Goal: Browse casually

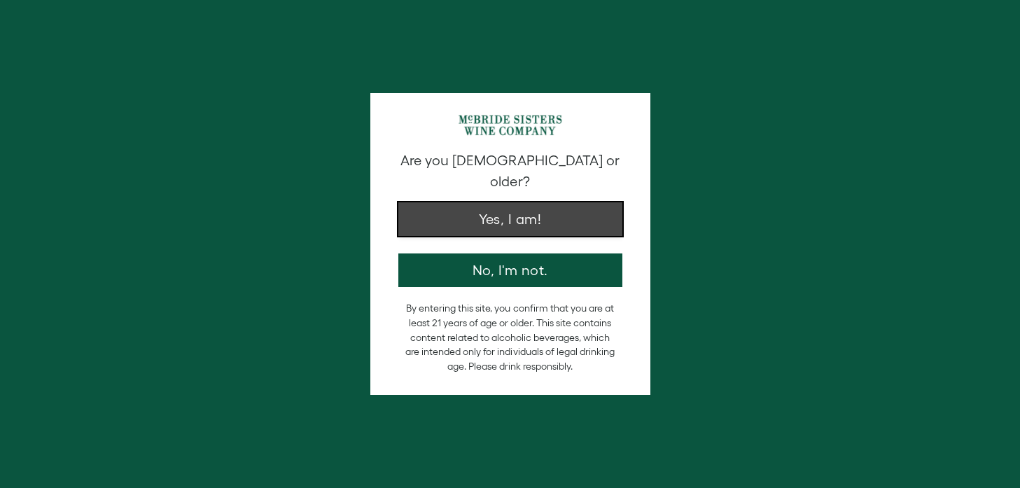
click at [477, 202] on button "Yes, I am!" at bounding box center [510, 219] width 224 height 34
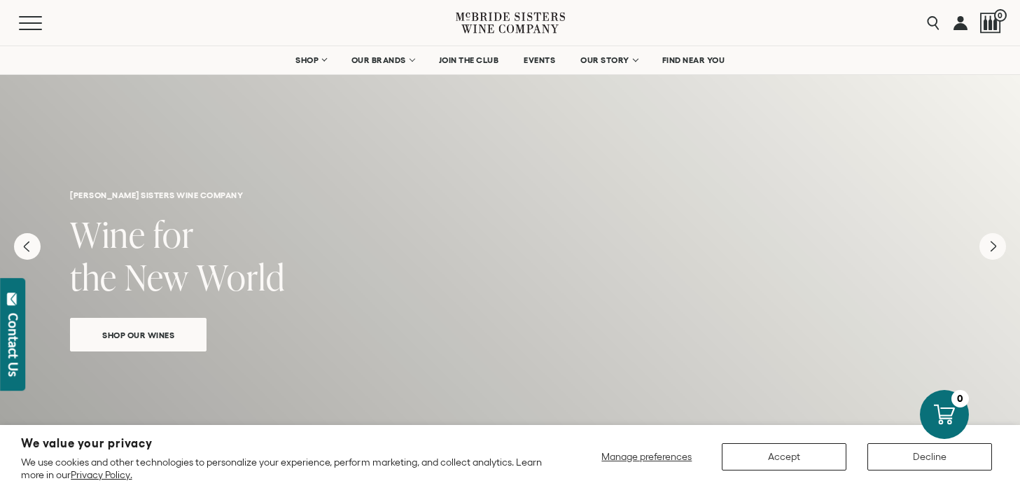
click at [137, 330] on span "Shop Our Wines" at bounding box center [138, 335] width 121 height 16
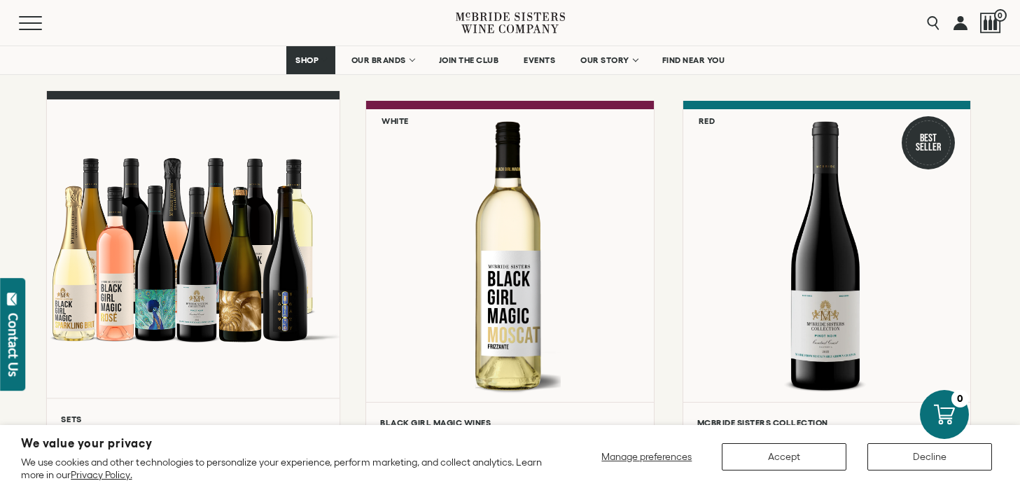
scroll to position [148, 0]
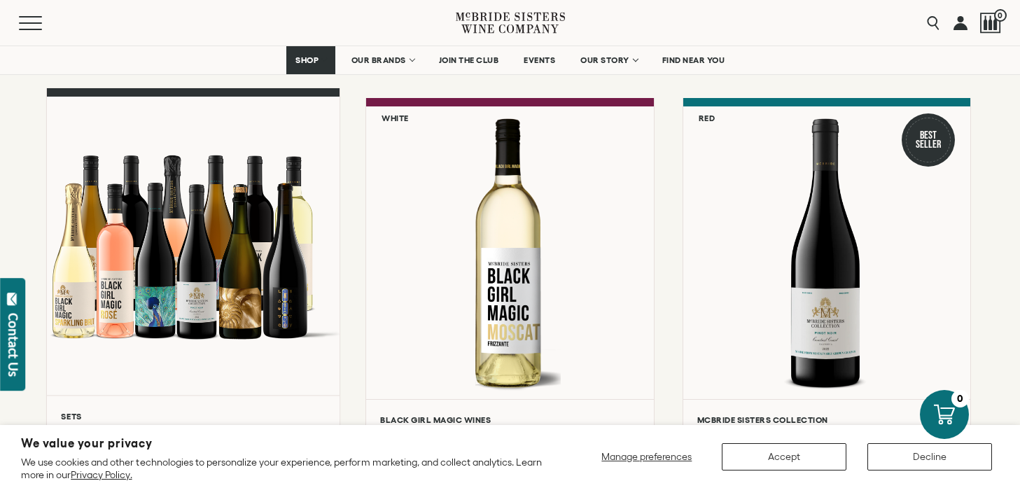
click at [174, 277] on div at bounding box center [193, 246] width 293 height 298
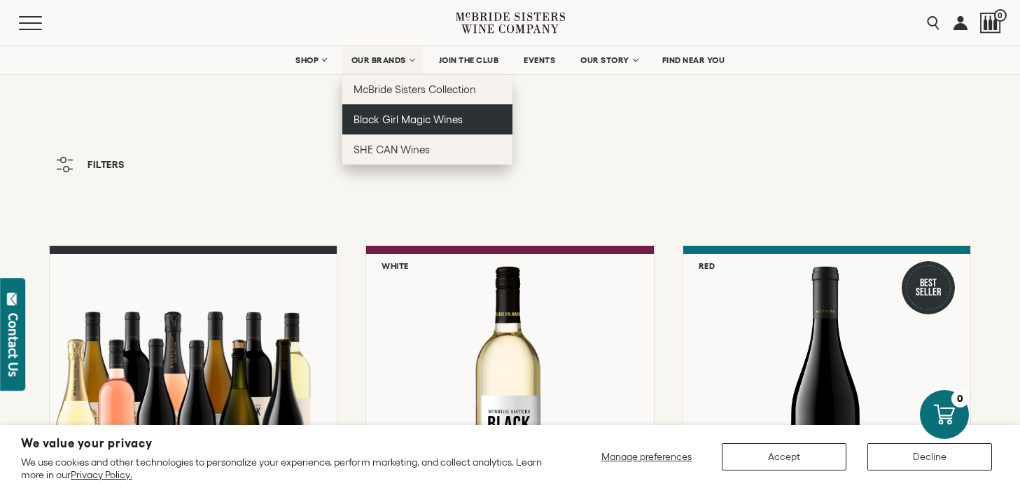
click at [404, 123] on span "Black Girl Magic Wines" at bounding box center [407, 119] width 109 height 12
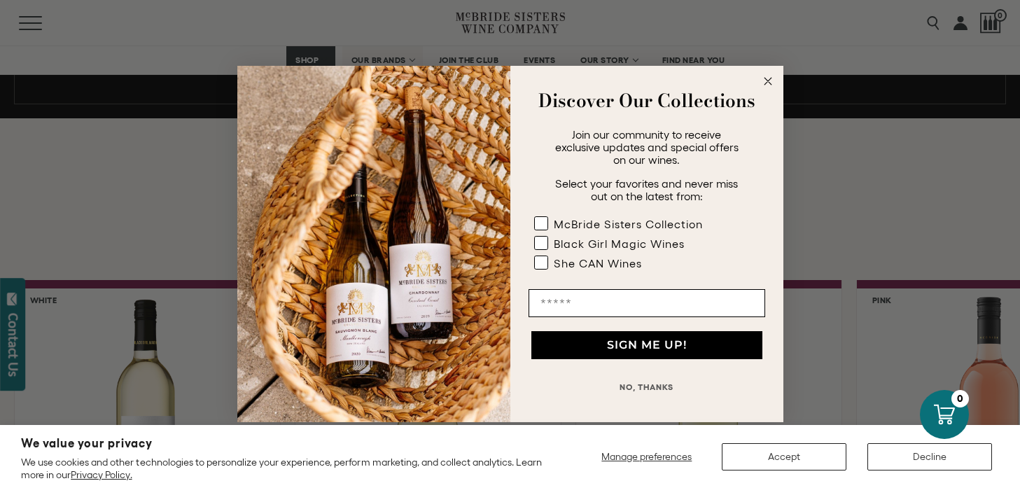
scroll to position [1035, 0]
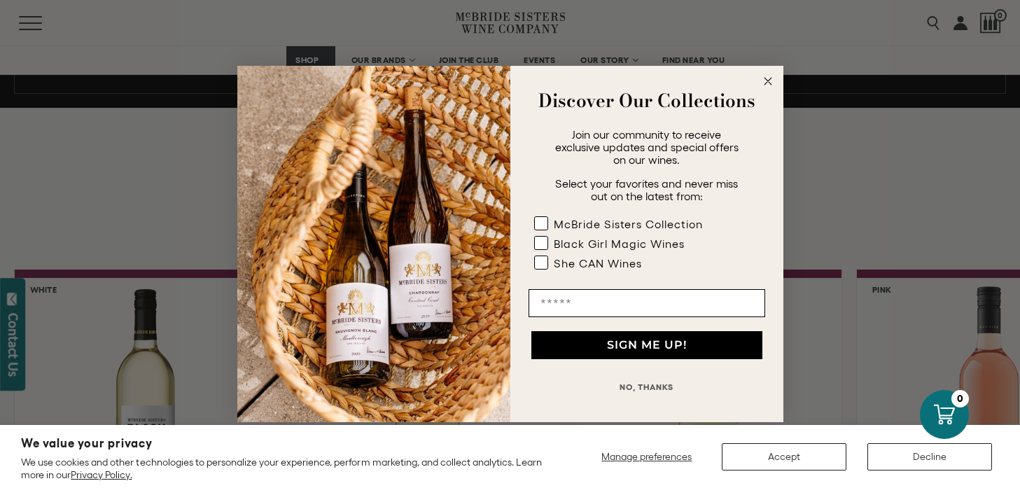
click at [630, 387] on button "NO, THANKS" at bounding box center [646, 387] width 237 height 28
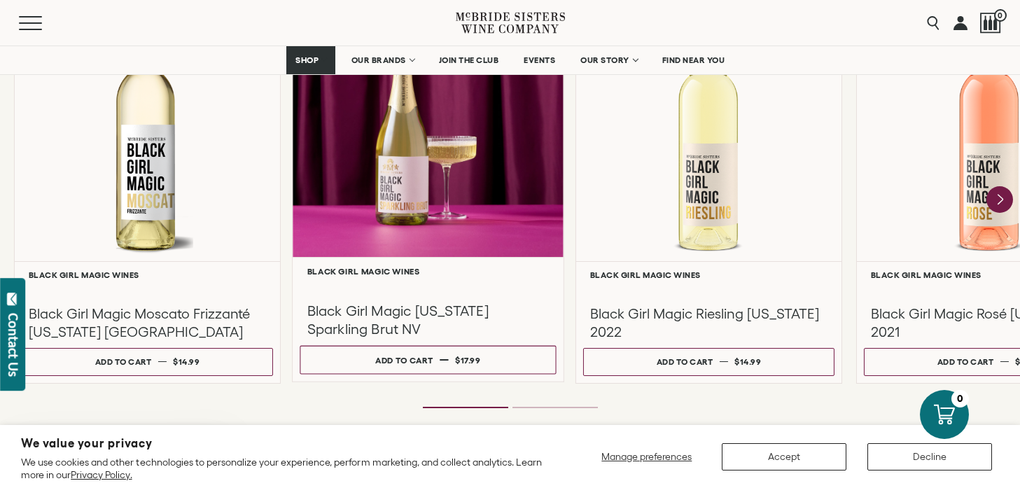
scroll to position [1318, 0]
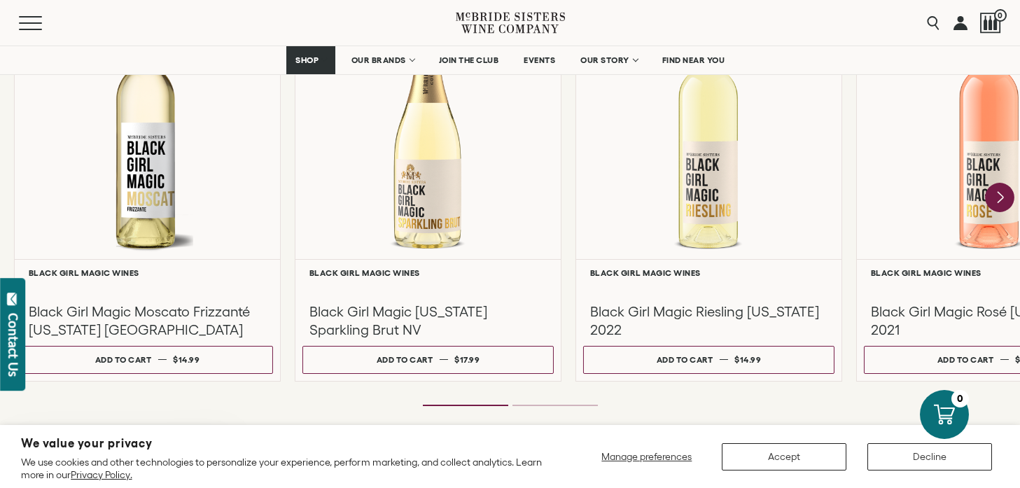
click at [1001, 195] on icon "Next" at bounding box center [1000, 197] width 6 height 11
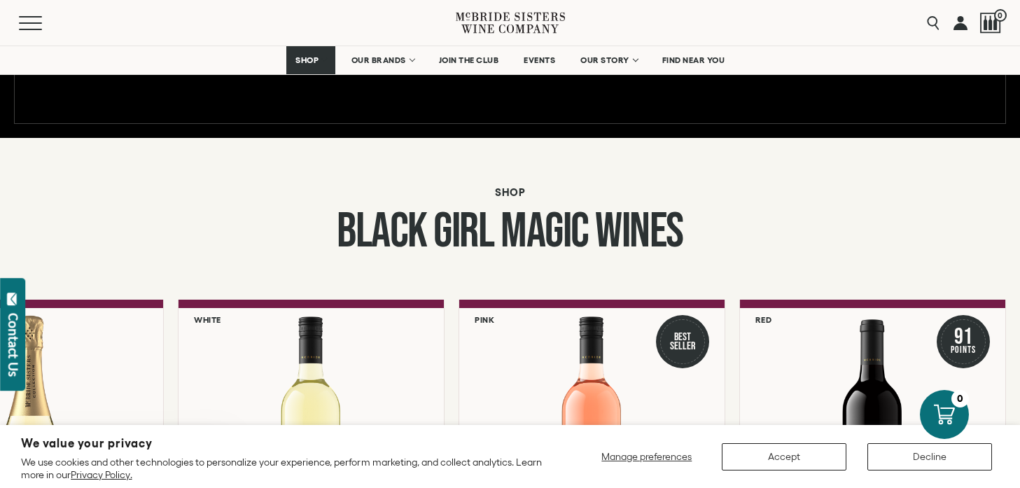
scroll to position [996, 0]
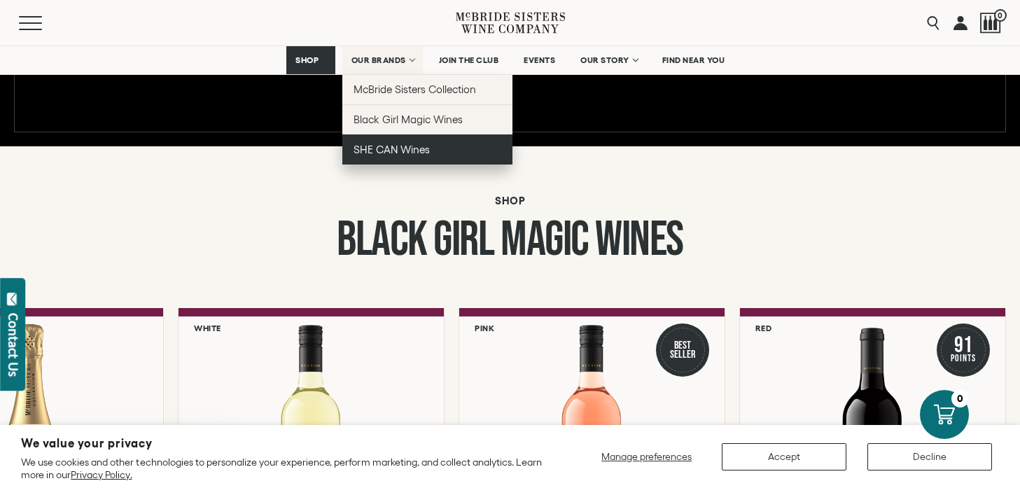
click at [394, 147] on span "SHE CAN Wines" at bounding box center [391, 149] width 76 height 12
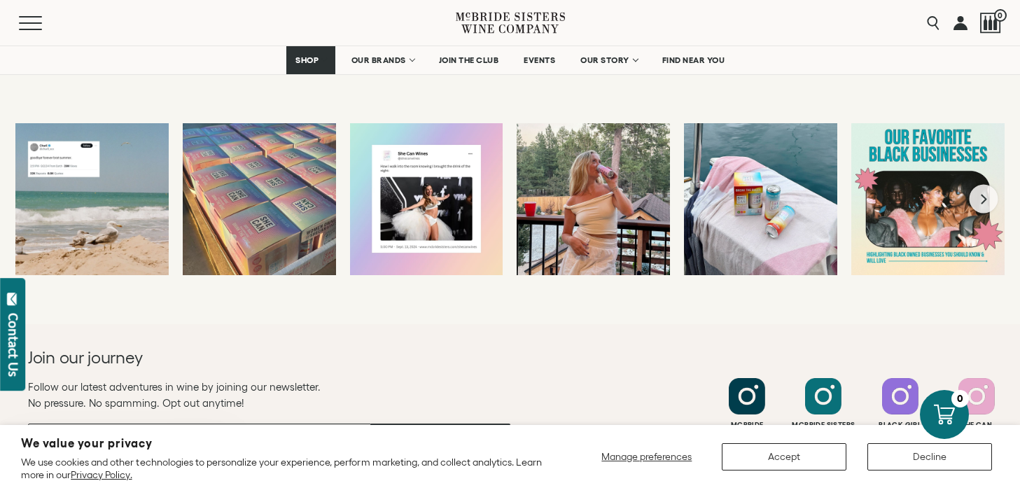
scroll to position [2732, 0]
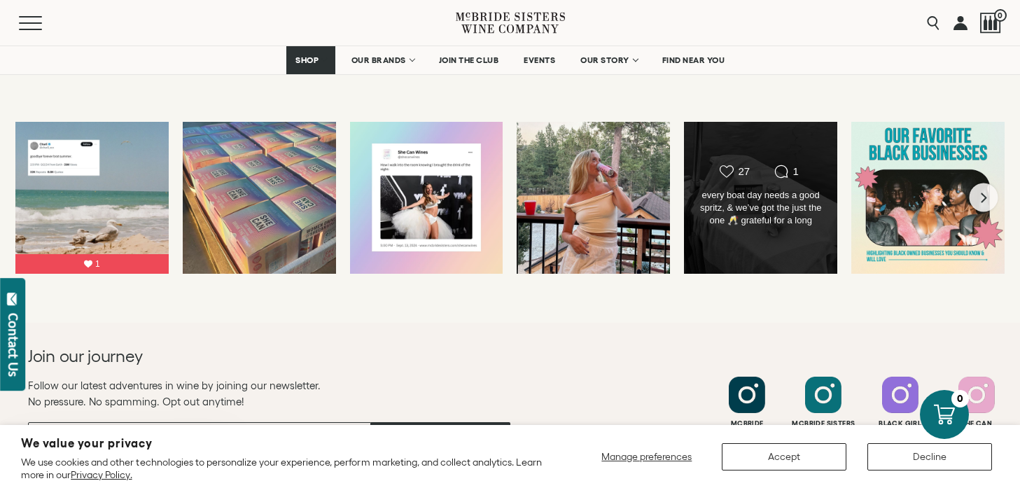
click at [757, 216] on div "every boat day needs a good spritz, & we’ve got the just the one 🥂 grateful for…" at bounding box center [760, 208] width 124 height 39
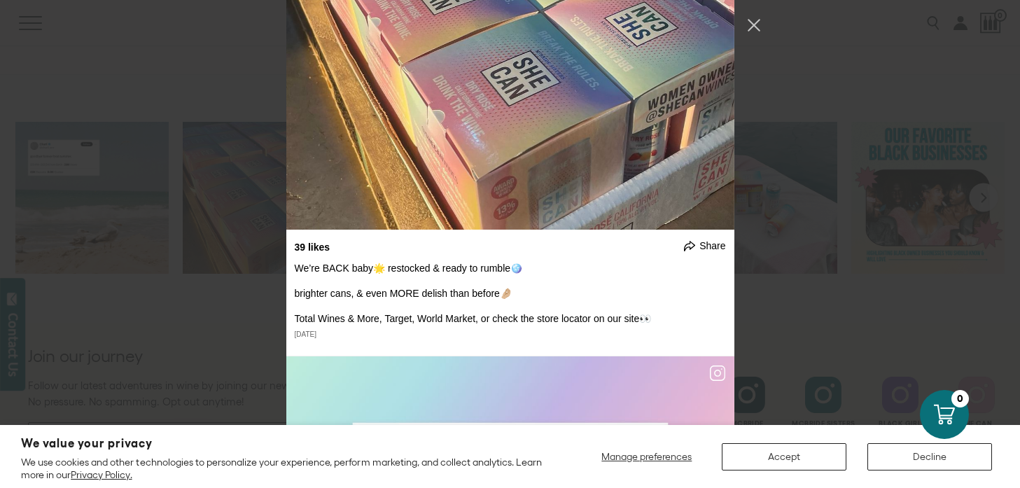
scroll to position [429, 0]
click at [413, 317] on div "We’re BACK baby🌟 restocked & ready to rumble🪩 brighter cans, & even MORE delish…" at bounding box center [510, 292] width 431 height 63
click at [379, 318] on div "We’re BACK baby🌟 restocked & ready to rumble🪩 brighter cans, & even MORE delish…" at bounding box center [510, 292] width 431 height 63
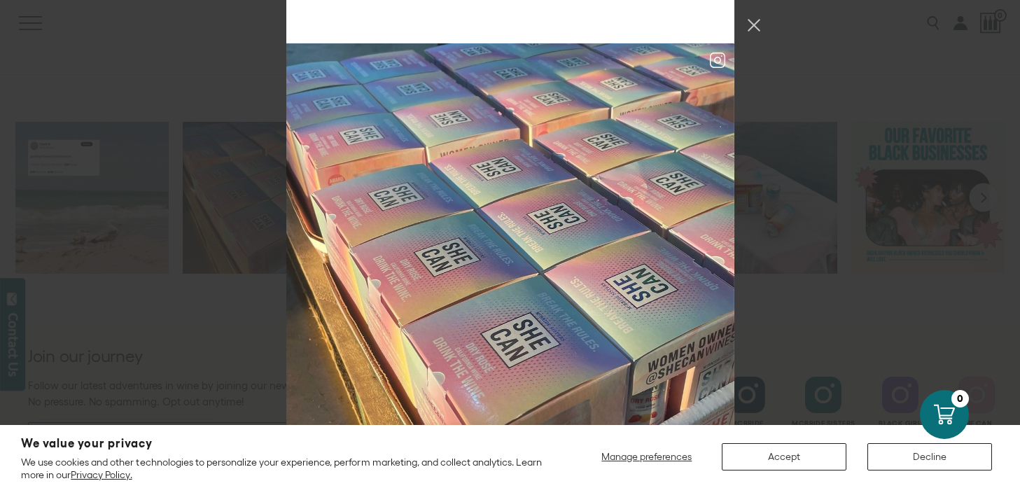
scroll to position [129, 0]
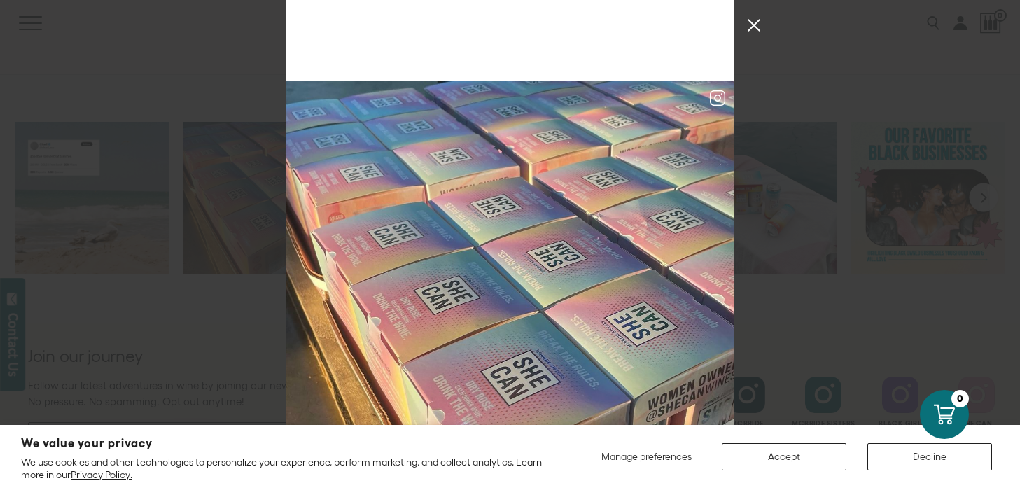
click at [752, 22] on button "Close Instagram Feed Popup" at bounding box center [753, 25] width 22 height 22
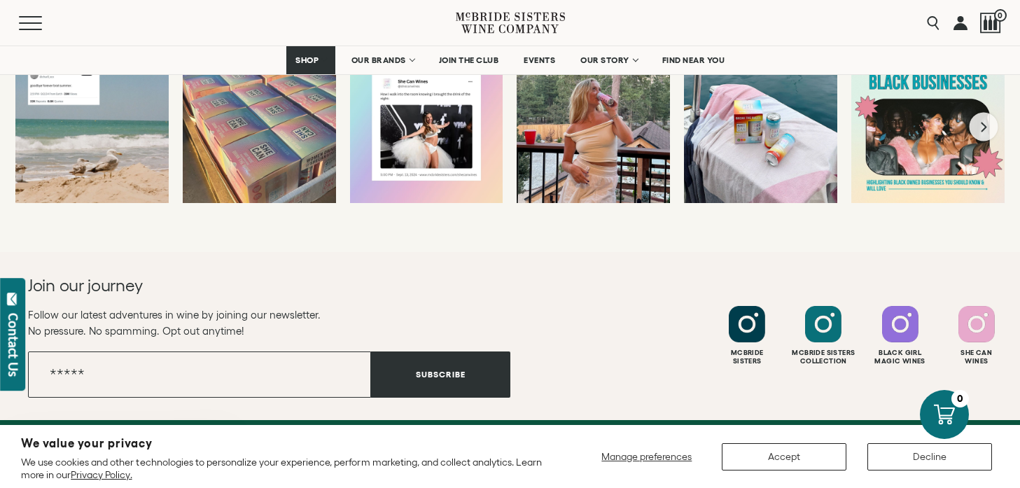
scroll to position [2802, 0]
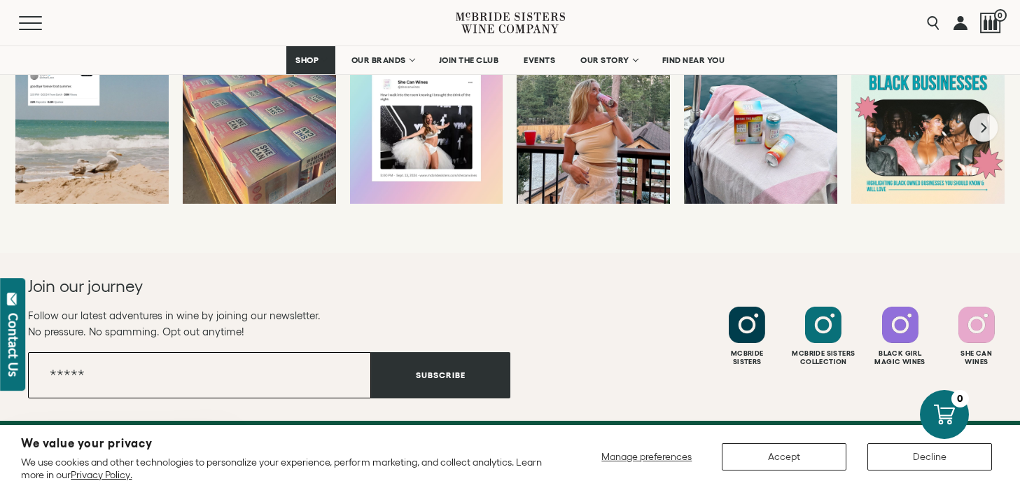
click at [251, 372] on input "Email" at bounding box center [199, 375] width 343 height 46
type input "**********"
click at [404, 373] on button "Subscribe" at bounding box center [440, 375] width 139 height 46
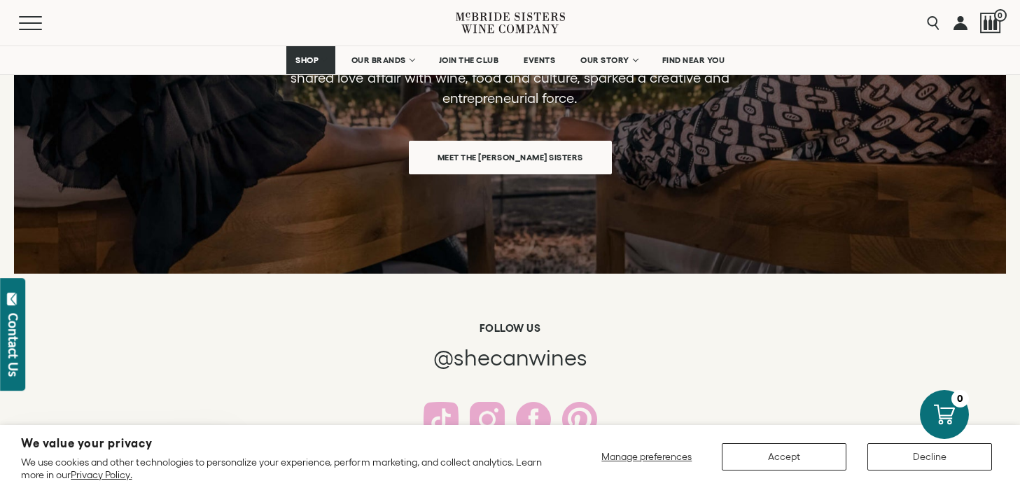
scroll to position [2336, 0]
